Goal: Task Accomplishment & Management: Complete application form

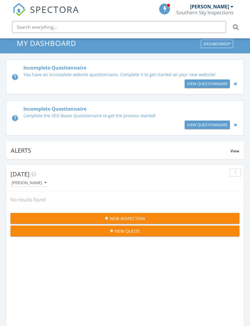
click at [122, 24] on input "text" at bounding box center [119, 27] width 214 height 12
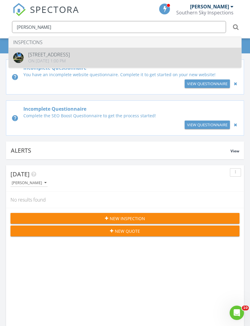
type input "[PERSON_NAME]"
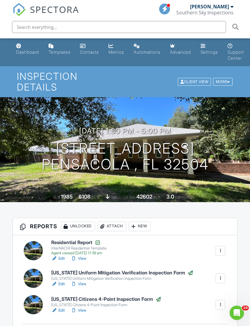
click at [226, 7] on div "[PERSON_NAME]" at bounding box center [209, 7] width 39 height 6
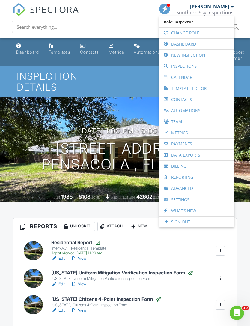
click at [201, 59] on link "New Inspection" at bounding box center [196, 55] width 69 height 11
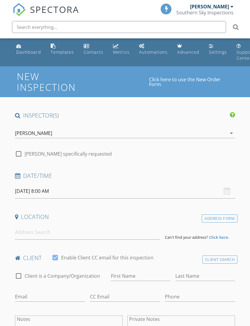
select select "7"
click at [54, 190] on input "08/28/2025 8:00 AM" at bounding box center [125, 191] width 220 height 15
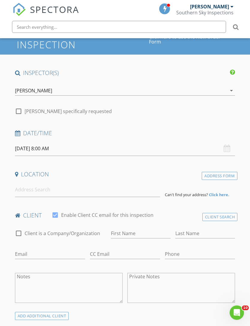
click at [53, 149] on input "08/28/2025 8:00 AM" at bounding box center [125, 149] width 220 height 15
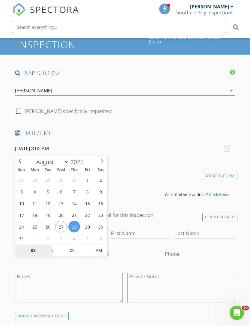
click at [34, 253] on input "08" at bounding box center [33, 251] width 37 height 12
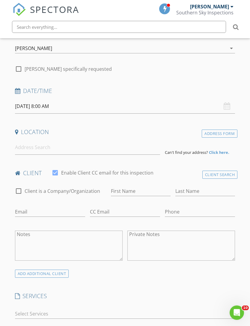
click at [50, 106] on input "08/28/2025 8:00 AM" at bounding box center [125, 106] width 220 height 15
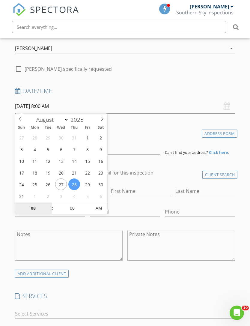
click at [38, 207] on input "08" at bounding box center [33, 208] width 37 height 12
type input "9"
type input "08/28/2025 9:00 AM"
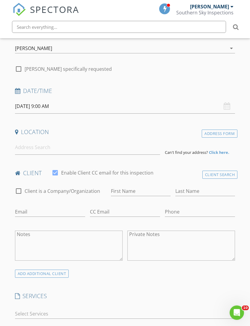
click at [70, 148] on input at bounding box center [87, 147] width 145 height 15
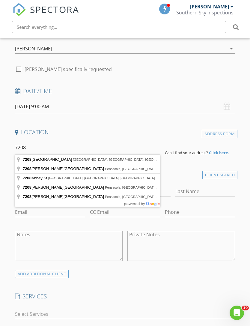
type input "7208 Bayshore Drive, Milton, FL, USA"
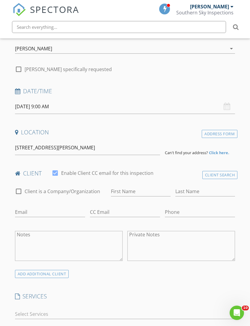
scroll to position [85, 0]
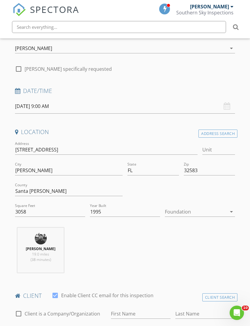
click at [198, 214] on div at bounding box center [196, 212] width 62 height 10
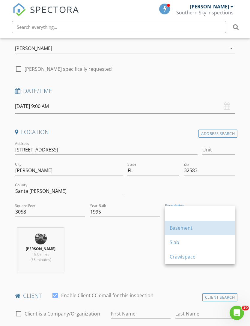
click at [207, 231] on div "Basement" at bounding box center [200, 227] width 61 height 7
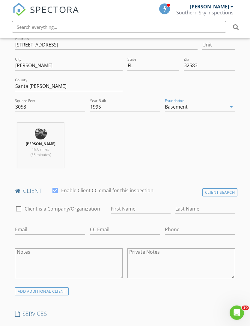
scroll to position [190, 0]
click at [141, 208] on input "First Name" at bounding box center [141, 209] width 60 height 10
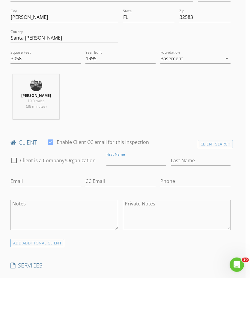
click at [217, 188] on div "Client Search" at bounding box center [215, 192] width 35 height 8
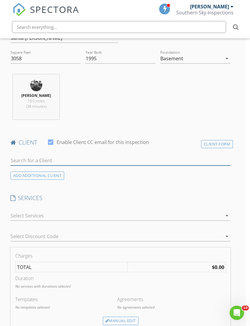
click at [63, 158] on input "text" at bounding box center [120, 161] width 220 height 10
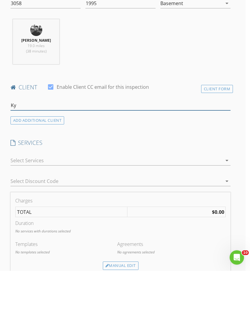
type input "K"
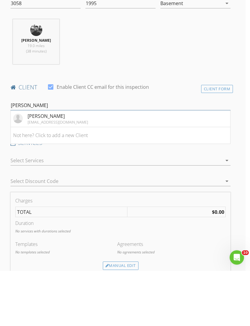
type input "[PERSON_NAME]"
click at [45, 168] on div "[PERSON_NAME]" at bounding box center [58, 171] width 61 height 7
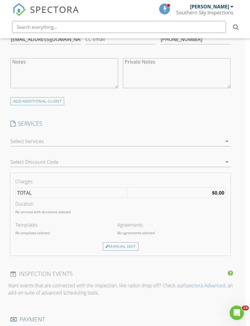
scroll to position [380, 4]
click at [37, 141] on div at bounding box center [116, 141] width 212 height 10
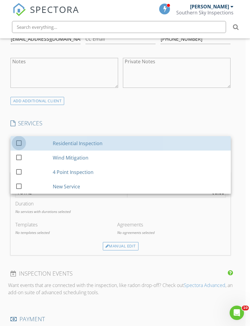
click at [21, 145] on div at bounding box center [19, 143] width 10 height 10
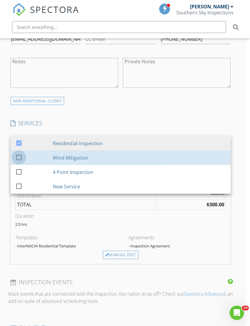
click at [20, 156] on div at bounding box center [19, 157] width 10 height 10
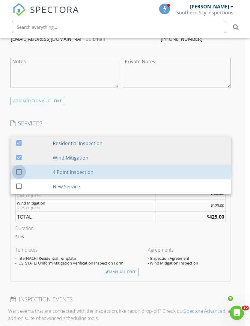
click at [21, 172] on div at bounding box center [19, 171] width 10 height 10
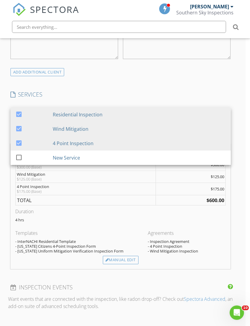
scroll to position [442, 4]
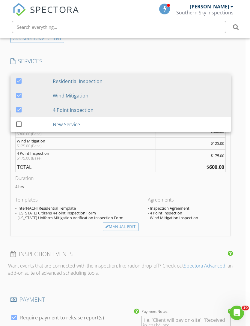
click at [124, 229] on div "Manual Edit" at bounding box center [121, 227] width 36 height 8
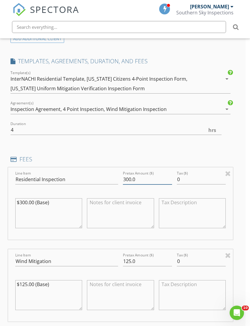
click at [150, 177] on input "300.0" at bounding box center [147, 180] width 49 height 10
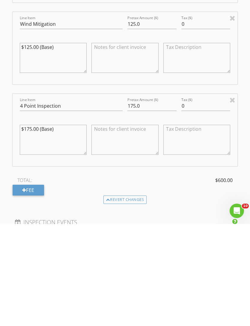
scroll to position [584, 0]
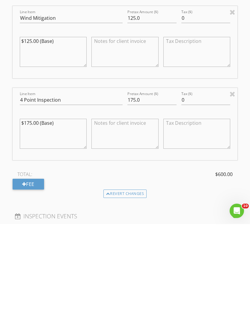
click at [28, 281] on div "Fee" at bounding box center [28, 286] width 31 height 11
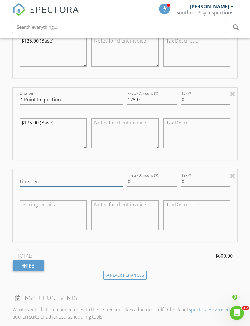
click at [91, 183] on input "Line Item" at bounding box center [71, 182] width 103 height 10
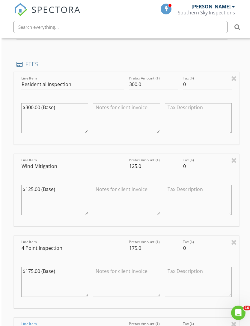
scroll to position [529, 0]
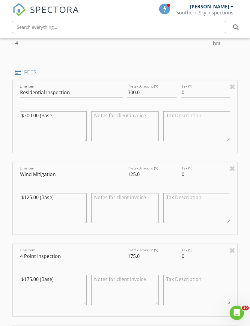
type input "Additional Unfinished Area"
click at [151, 91] on input "300.0" at bounding box center [151, 93] width 49 height 10
type input "3"
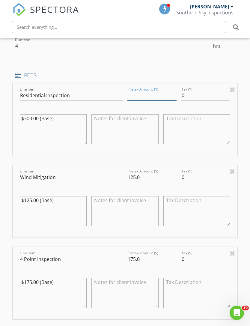
scroll to position [522, 0]
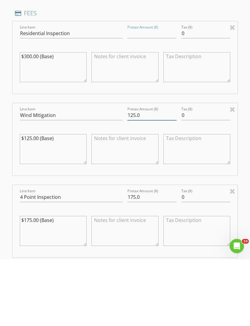
click at [153, 177] on input "125.0" at bounding box center [151, 182] width 49 height 10
type input "1"
type input "100.00"
click at [147, 259] on input "175.0" at bounding box center [151, 264] width 49 height 10
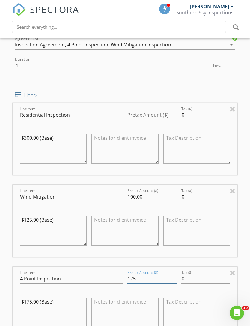
scroll to position [469, 0]
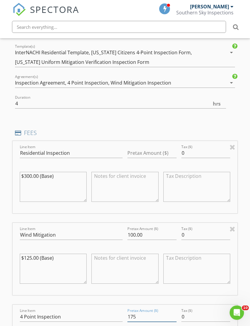
type input "175"
click at [149, 148] on input "Pretax Amount ($)" at bounding box center [151, 153] width 49 height 10
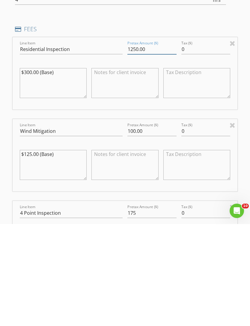
type input "1250.00"
click at [205, 245] on div at bounding box center [196, 268] width 67 height 46
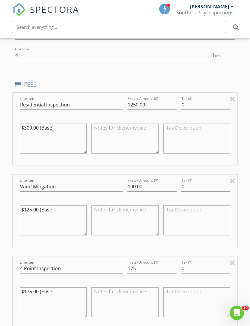
scroll to position [517, 0]
click at [151, 187] on input "100.00" at bounding box center [151, 187] width 49 height 10
type input "1"
type input "50"
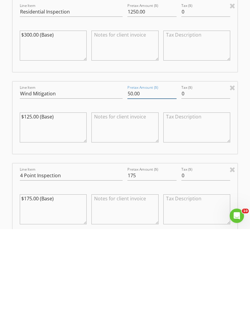
type input "50.00"
click at [146, 268] on input "175" at bounding box center [151, 273] width 49 height 10
click at [155, 268] on input "175" at bounding box center [151, 273] width 49 height 10
type input "1"
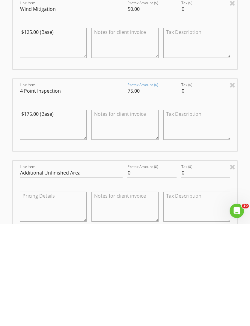
scroll to position [609, 0]
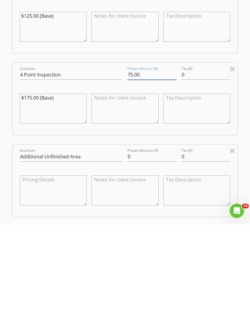
type input "75.00"
click at [161, 254] on input "0" at bounding box center [151, 259] width 49 height 10
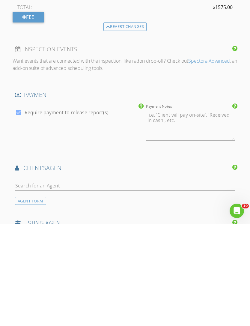
scroll to position [833, 0]
type input "200.00"
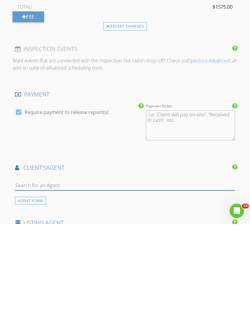
click at [75, 283] on input "text" at bounding box center [125, 288] width 220 height 10
type input "Mie"
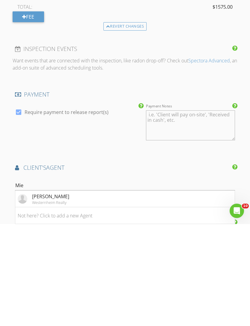
click at [69, 292] on li "Mientje Green Westernheim Realty" at bounding box center [125, 300] width 220 height 17
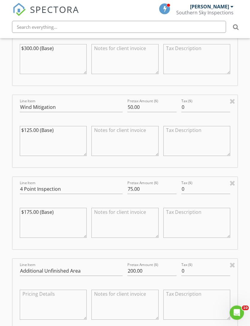
scroll to position [688, 0]
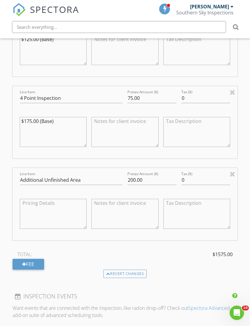
click at [32, 260] on div "Fee" at bounding box center [28, 264] width 31 height 11
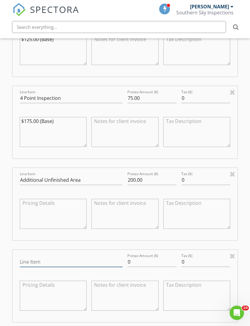
click at [72, 257] on input "Line Item" at bounding box center [71, 262] width 103 height 10
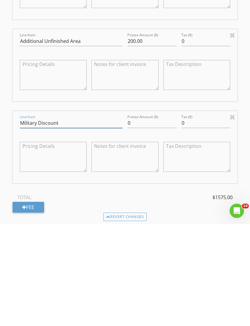
type input "Military Discount"
click at [158, 220] on input "0" at bounding box center [151, 225] width 49 height 10
click at [126, 215] on div "Pretax Amount ($) 150.00" at bounding box center [152, 225] width 54 height 21
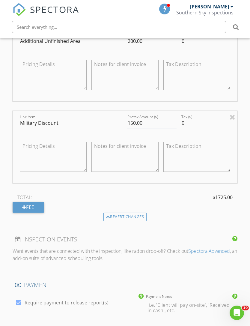
click at [130, 124] on input "150.00" at bounding box center [151, 123] width 49 height 10
type input "-150.00"
click at [166, 204] on div "TOTAL: $1425.00 Fee" at bounding box center [125, 203] width 225 height 20
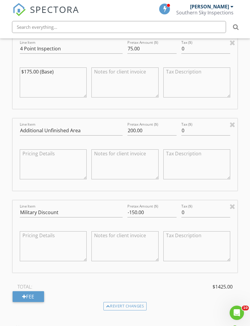
scroll to position [697, 0]
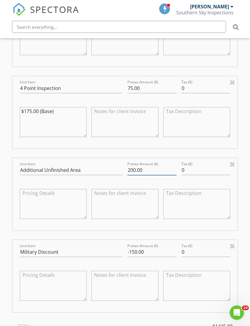
click at [136, 170] on input "200.00" at bounding box center [151, 171] width 49 height 10
click at [242, 138] on div "New Inspection Click here to use the New Order Form INSPECTOR(S) check_box JJ S…" at bounding box center [125, 177] width 250 height 1616
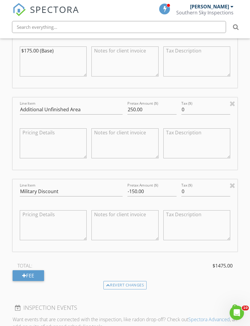
scroll to position [738, 0]
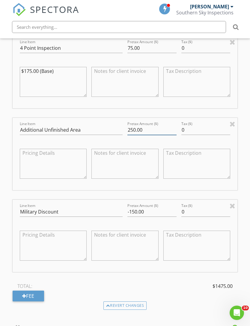
click at [136, 132] on input "250.00" at bounding box center [151, 130] width 49 height 10
click at [133, 131] on input "250.00" at bounding box center [151, 130] width 49 height 10
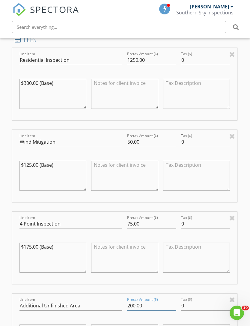
scroll to position [558, 1]
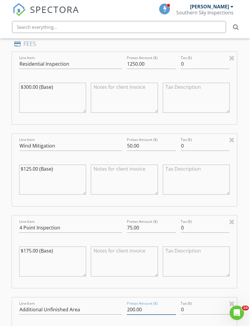
type input "200.00"
click at [133, 64] on input "1250.00" at bounding box center [151, 64] width 49 height 10
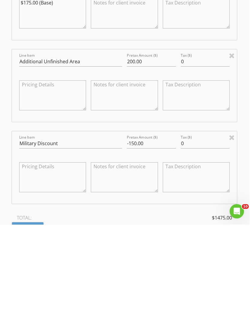
type input "1300.00"
click at [242, 121] on div "New Inspection Click here to use the New Order Form INSPECTOR(S) check_box JJ S…" at bounding box center [124, 170] width 250 height 1616
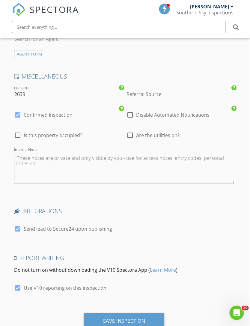
scroll to position [1335, 1]
click at [139, 313] on div "Save Inspection" at bounding box center [124, 321] width 81 height 16
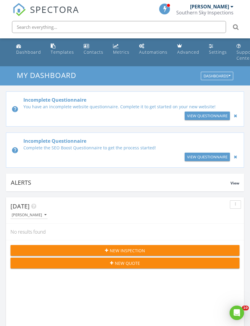
scroll to position [1026, 250]
click at [223, 11] on div "Southern Sky Inspections" at bounding box center [204, 13] width 57 height 6
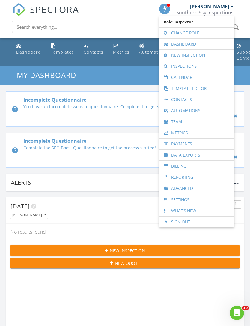
click at [193, 69] on link "Inspections" at bounding box center [196, 66] width 69 height 11
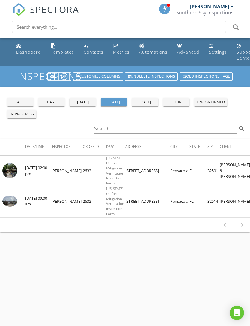
click at [19, 102] on div "all" at bounding box center [21, 102] width 22 height 6
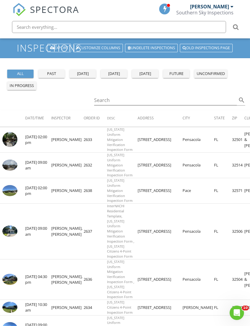
scroll to position [34, 0]
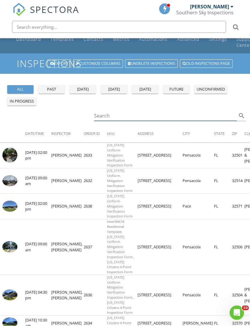
click at [154, 118] on input "Search" at bounding box center [165, 116] width 143 height 10
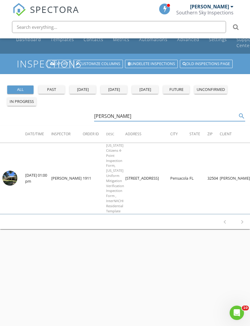
scroll to position [0, 0]
click at [10, 174] on img at bounding box center [9, 178] width 15 height 15
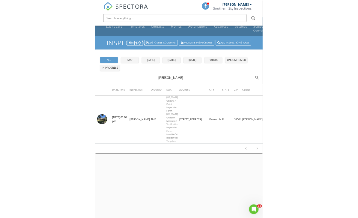
scroll to position [19, 0]
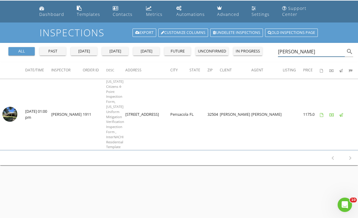
click at [250, 55] on input "[PERSON_NAME]" at bounding box center [311, 52] width 67 height 10
type input "N"
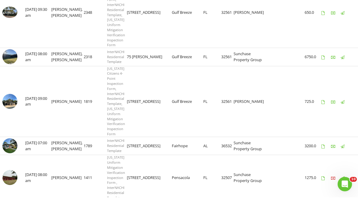
scroll to position [115, 0]
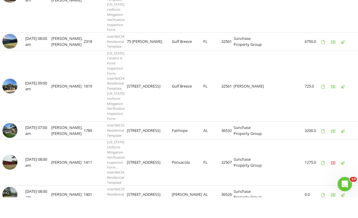
type input "Sunchase"
click at [9, 144] on img at bounding box center [9, 151] width 15 height 15
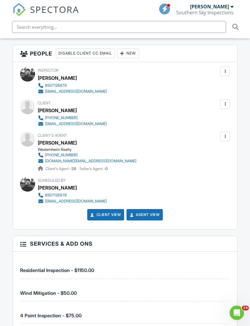
scroll to position [710, 5]
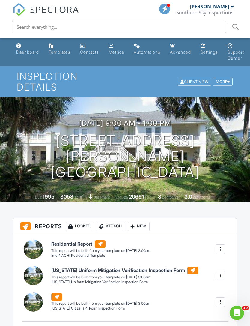
click at [230, 10] on div "Southern Sky Inspections" at bounding box center [204, 13] width 57 height 6
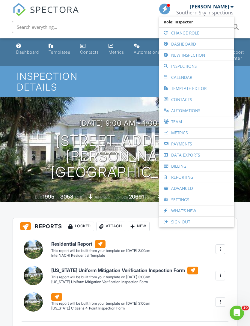
click at [202, 57] on link "New Inspection" at bounding box center [196, 55] width 69 height 11
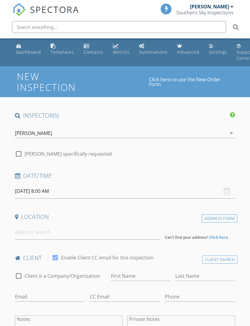
select select "7"
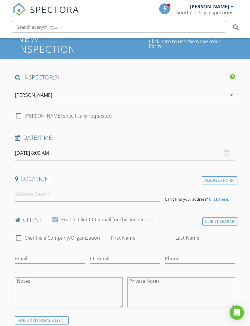
scroll to position [38, 0]
click at [54, 148] on input "[DATE] 8:00 AM" at bounding box center [125, 153] width 220 height 15
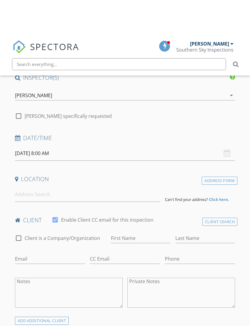
scroll to position [75, 0]
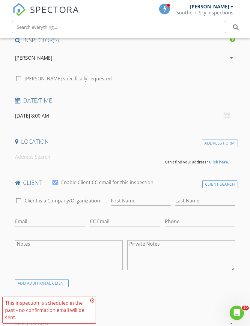
click at [55, 116] on input "[DATE] 8:00 AM" at bounding box center [125, 116] width 220 height 15
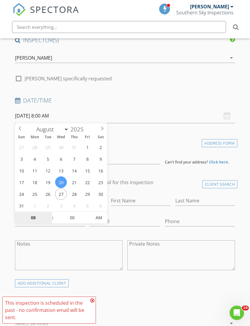
type input "08/19/2025 8:00 AM"
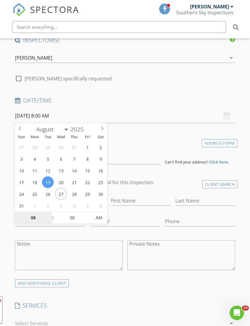
scroll to position [75, 0]
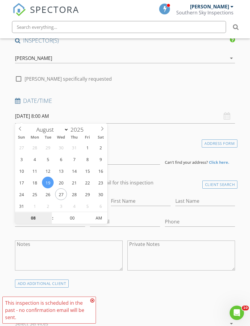
type input "9"
click at [75, 216] on input "00" at bounding box center [72, 218] width 37 height 12
type input "08"
type input "30"
type input "08/19/2025 8:30 AM"
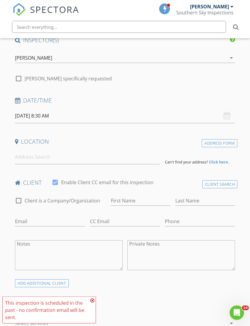
click at [159, 145] on div "Location" at bounding box center [125, 144] width 225 height 12
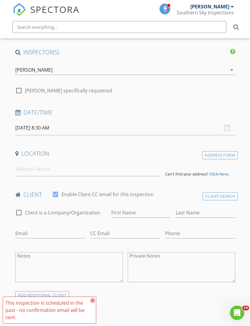
scroll to position [63, 0]
click at [103, 166] on input at bounding box center [87, 169] width 145 height 15
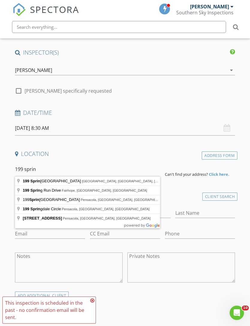
type input "199 Spring Run Drive, Fairhope, AL, USA"
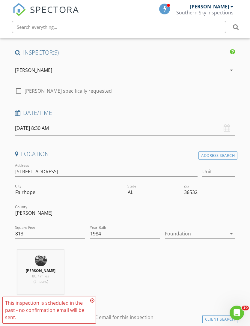
click at [194, 232] on div at bounding box center [196, 234] width 62 height 10
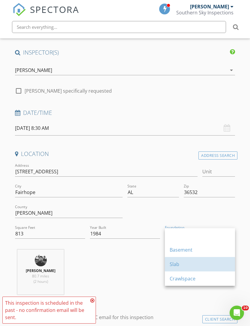
click at [187, 261] on div "Slab" at bounding box center [200, 264] width 61 height 7
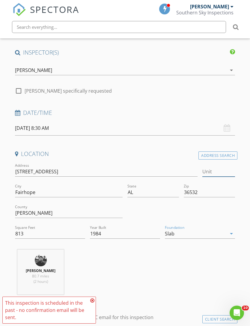
click at [218, 167] on input "Unit" at bounding box center [218, 172] width 33 height 10
type input "50"
type input "813"
type input "1984"
type input "5"
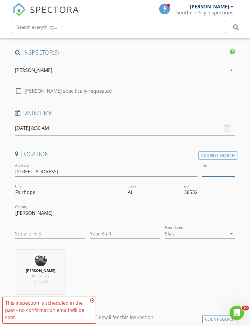
type input "813"
type input "1984"
click at [177, 153] on h4 "Location" at bounding box center [125, 154] width 220 height 8
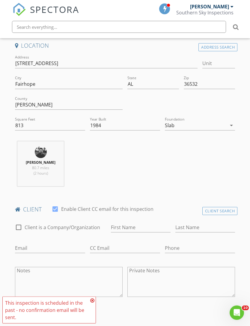
scroll to position [132, 0]
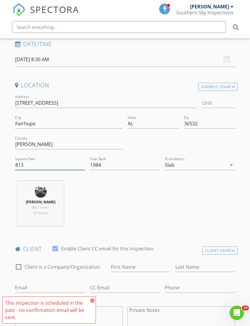
click at [71, 167] on input "813" at bounding box center [50, 165] width 70 height 10
type input "8"
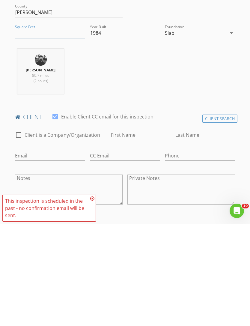
scroll to position [168, 0]
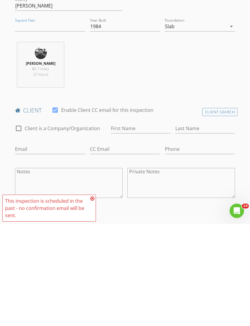
click at [234, 210] on div "Client Search" at bounding box center [219, 214] width 35 height 8
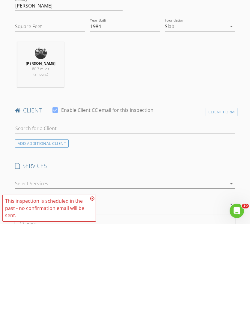
scroll to position [270, 0]
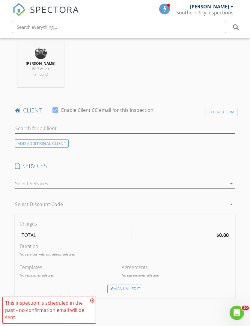
click at [95, 128] on input "text" at bounding box center [125, 129] width 220 height 10
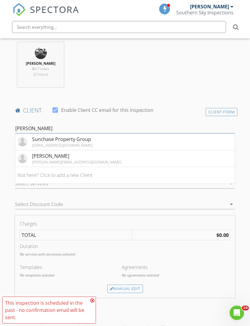
type input "Suncha"
click at [65, 141] on div "Sunchase Property Group" at bounding box center [62, 139] width 61 height 7
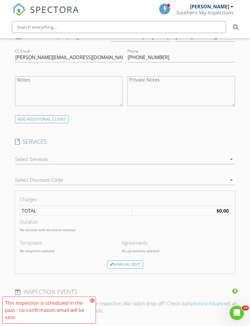
scroll to position [366, 0]
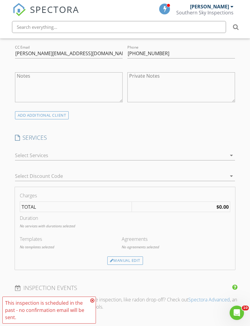
click at [55, 160] on div at bounding box center [121, 156] width 212 height 10
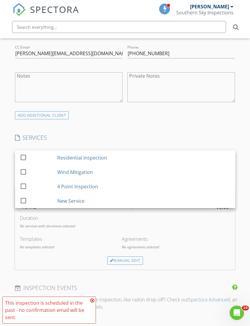
click at [76, 205] on div "New Service" at bounding box center [70, 200] width 27 height 7
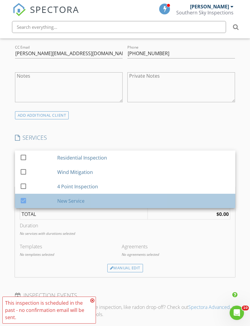
checkbox input "false"
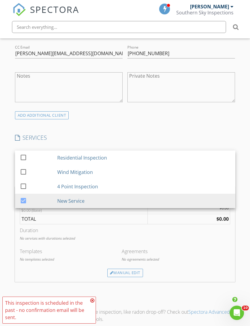
click at [131, 277] on div "Manual Edit" at bounding box center [125, 273] width 36 height 8
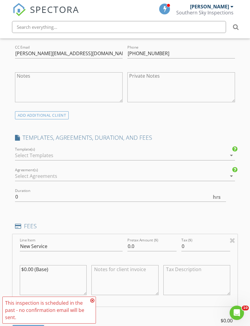
click at [90, 160] on div at bounding box center [121, 156] width 212 height 10
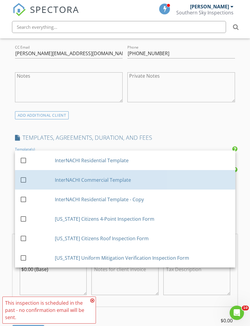
click at [22, 185] on div at bounding box center [23, 180] width 10 height 10
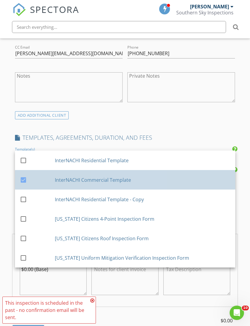
click at [23, 185] on div at bounding box center [23, 180] width 10 height 10
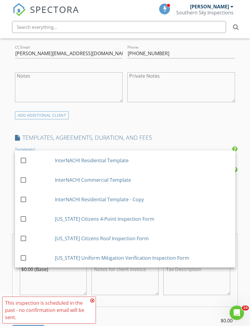
click at [25, 166] on div at bounding box center [23, 160] width 10 height 10
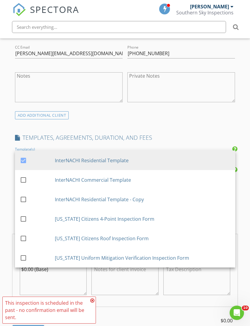
click at [169, 151] on div "INSPECTOR(S) check_box JJ Stephens PRIMARY check_box_outline_blank Ezekiel Orti…" at bounding box center [125, 280] width 225 height 1069
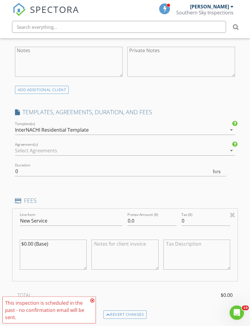
scroll to position [391, 0]
click at [106, 155] on div at bounding box center [121, 151] width 212 height 10
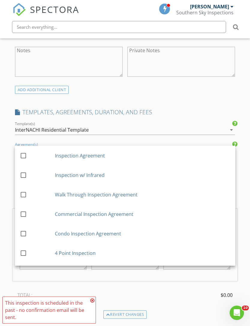
click at [169, 121] on div "INSPECTOR(S) check_box JJ Stephens PRIMARY check_box_outline_blank Ezekiel Orti…" at bounding box center [125, 254] width 225 height 1069
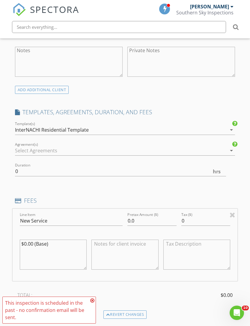
click at [225, 155] on div at bounding box center [121, 151] width 212 height 10
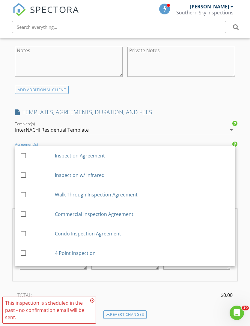
scroll to position [392, 0]
click at [189, 307] on div "Line Item New Service Pretax Amount ($) 0.0 Tax ($) 0 $0.00 (Base) TOTAL: $0.00…" at bounding box center [125, 259] width 225 height 102
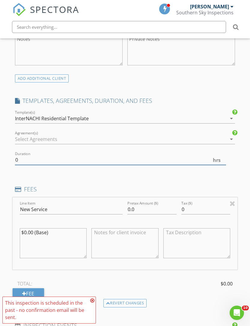
click at [22, 165] on input "0" at bounding box center [120, 160] width 211 height 10
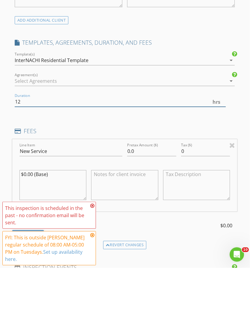
scroll to position [403, 1]
type input "12"
click at [83, 205] on input "New Service" at bounding box center [70, 210] width 103 height 10
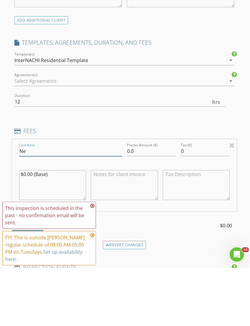
type input "N"
click at [88, 205] on input "Multi-amily" at bounding box center [70, 210] width 103 height 10
type input "M"
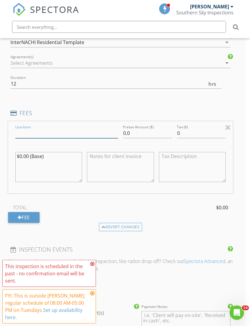
scroll to position [479, 4]
click at [64, 68] on div at bounding box center [116, 63] width 212 height 10
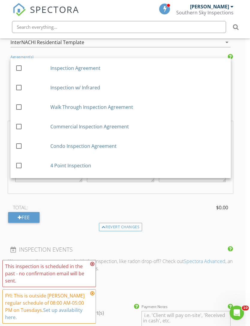
click at [116, 223] on div "TOTAL: $0.00 Fee" at bounding box center [120, 213] width 225 height 20
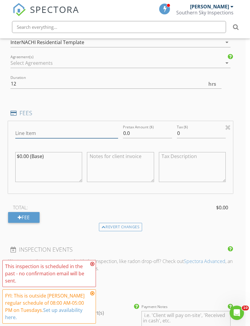
click at [66, 138] on input "Line Item" at bounding box center [66, 133] width 103 height 10
type input "Multifamily Commercial Inspection"
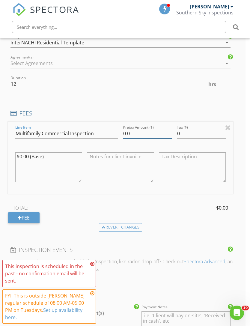
click at [144, 139] on input "0.0" at bounding box center [147, 134] width 49 height 10
type input "0"
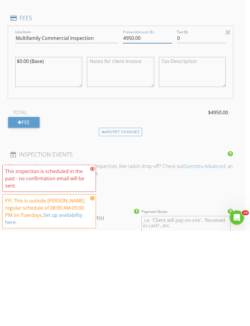
type input "4950.00"
click at [95, 260] on div "This inspection is scheduled in the past - no confirmation email will be sent." at bounding box center [49, 273] width 94 height 27
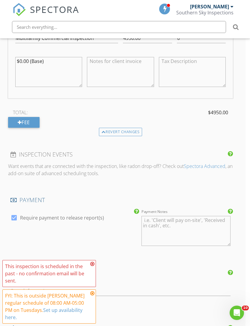
click at [93, 266] on icon at bounding box center [92, 264] width 4 height 5
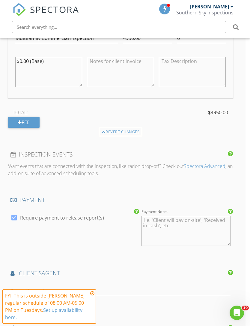
click at [92, 296] on icon at bounding box center [92, 293] width 4 height 5
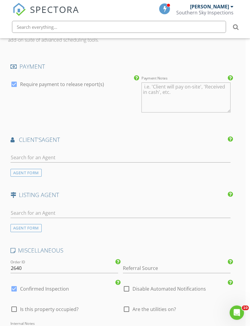
scroll to position [708, 4]
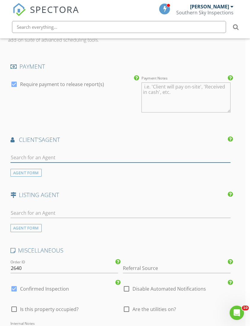
click at [144, 163] on input "text" at bounding box center [120, 158] width 220 height 10
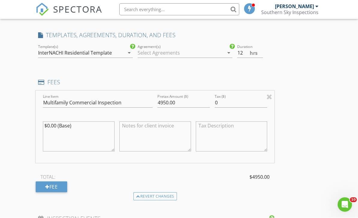
scroll to position [472, 0]
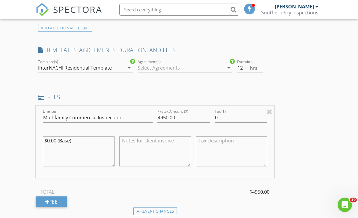
click at [196, 66] on div at bounding box center [181, 68] width 86 height 10
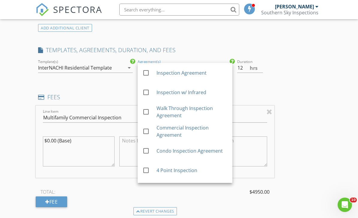
click at [149, 110] on div at bounding box center [146, 112] width 10 height 10
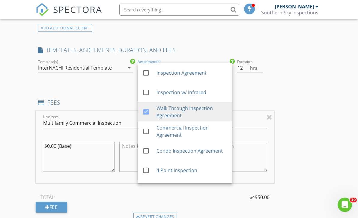
click at [250, 91] on div "INSPECTOR(S) check_box JJ Stephens PRIMARY check_box_outline_blank Ezekiel Orti…" at bounding box center [179, 165] width 286 height 1122
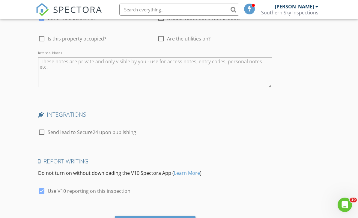
scroll to position [972, 0]
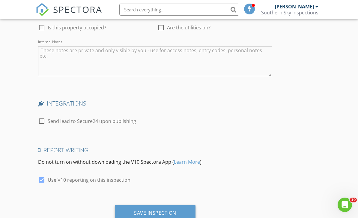
click at [166, 211] on div "Save Inspection" at bounding box center [155, 213] width 42 height 6
